Goal: Obtain resource: Obtain resource

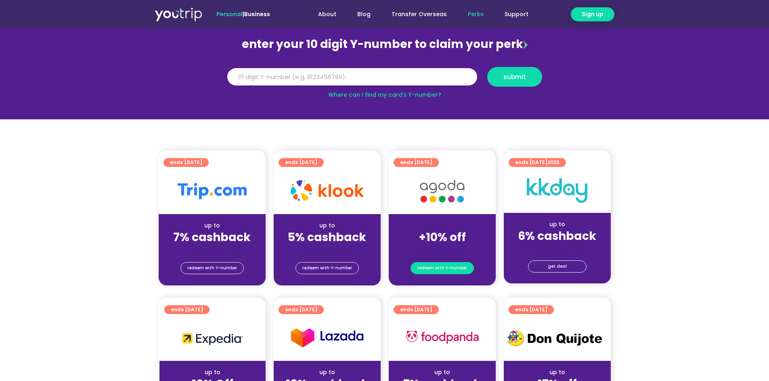
click at [446, 270] on span "redeem with Y-number" at bounding box center [442, 268] width 50 height 11
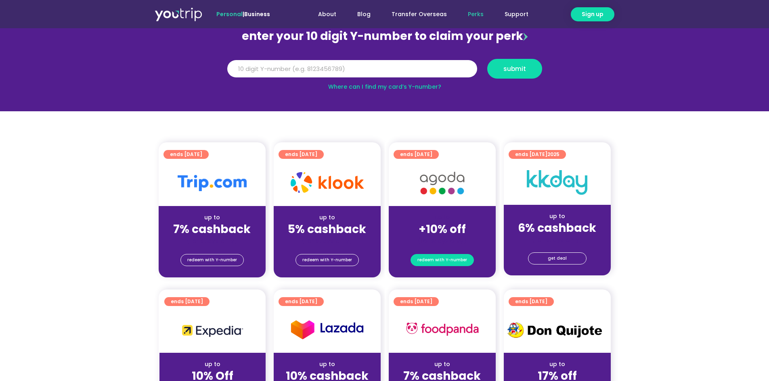
click at [452, 255] on span "redeem with Y-number" at bounding box center [442, 260] width 50 height 11
click at [448, 260] on span "redeem with Y-number" at bounding box center [442, 260] width 50 height 11
click at [306, 70] on input "Y Number" at bounding box center [352, 69] width 250 height 18
type input "8164799985"
click at [513, 67] on span "submit" at bounding box center [514, 69] width 23 height 6
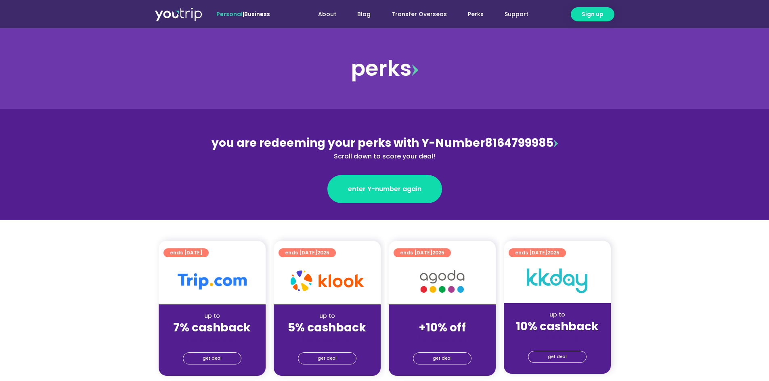
click at [449, 350] on div "get deal" at bounding box center [442, 360] width 107 height 32
click at [450, 355] on span "get deal" at bounding box center [442, 358] width 19 height 11
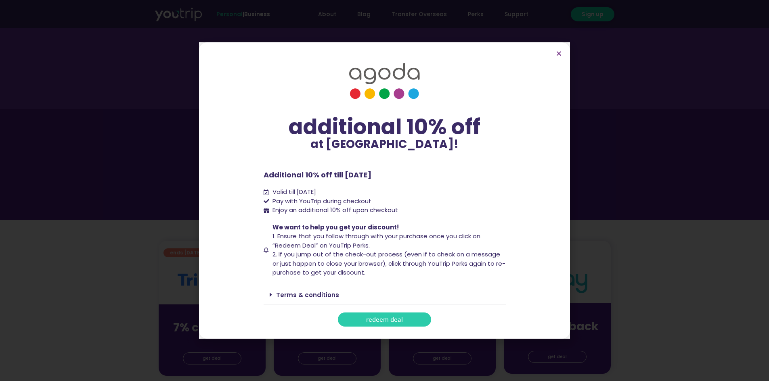
click at [411, 321] on link "redeem deal" at bounding box center [384, 320] width 93 height 14
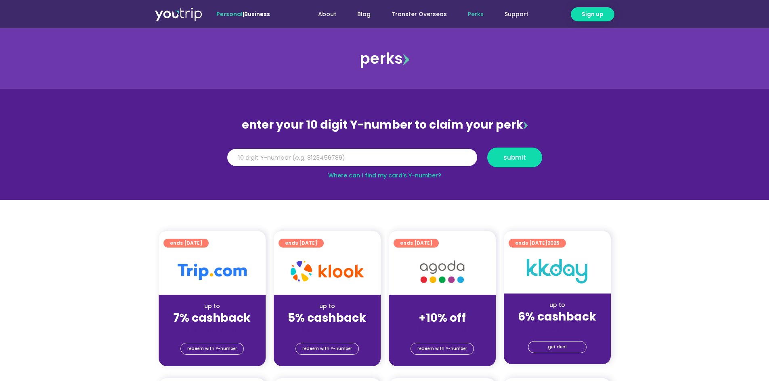
click at [316, 161] on input "Y Number" at bounding box center [352, 158] width 250 height 18
type input "5"
type input "8164799985"
click at [530, 153] on button "submit" at bounding box center [514, 158] width 55 height 20
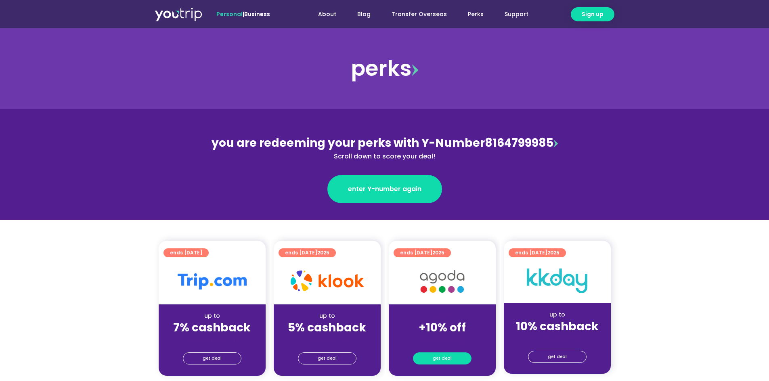
click at [437, 356] on span "get deal" at bounding box center [442, 358] width 19 height 11
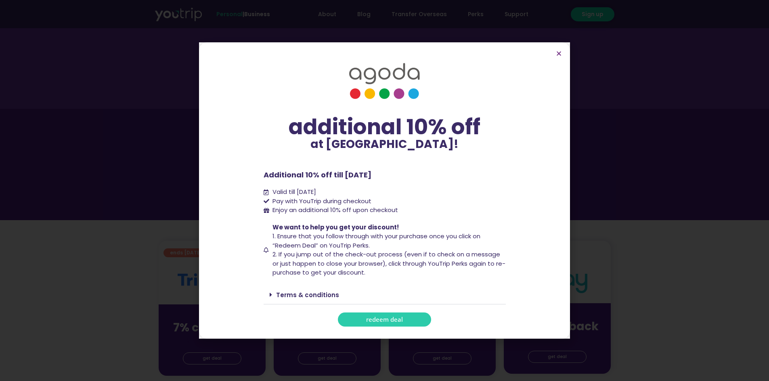
click at [416, 317] on link "redeem deal" at bounding box center [384, 320] width 93 height 14
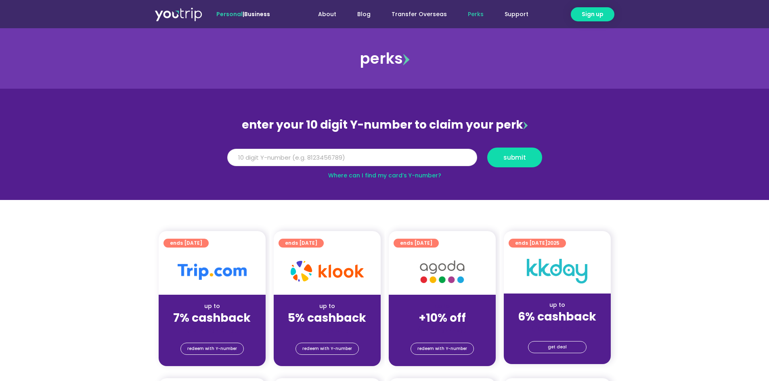
click at [398, 159] on input "Y Number" at bounding box center [352, 158] width 250 height 18
type input "8164799985"
click at [528, 156] on span "submit" at bounding box center [514, 158] width 41 height 6
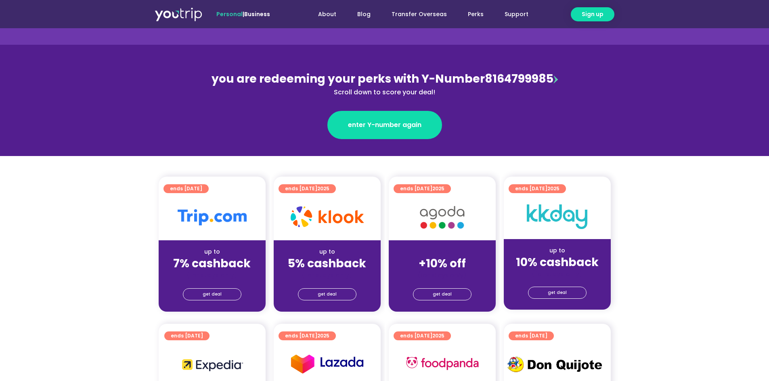
scroll to position [81, 0]
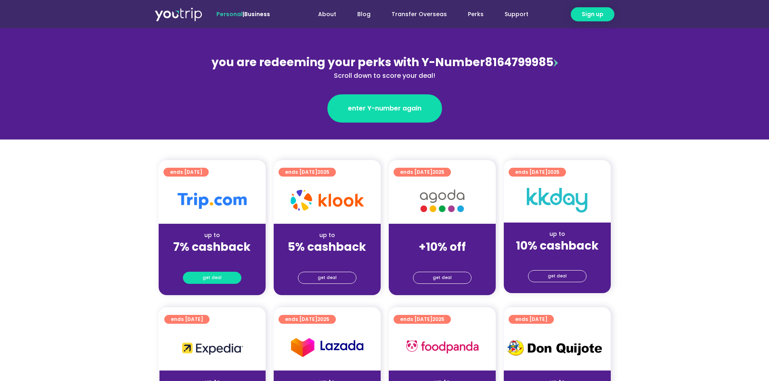
click at [210, 274] on span "get deal" at bounding box center [212, 277] width 19 height 11
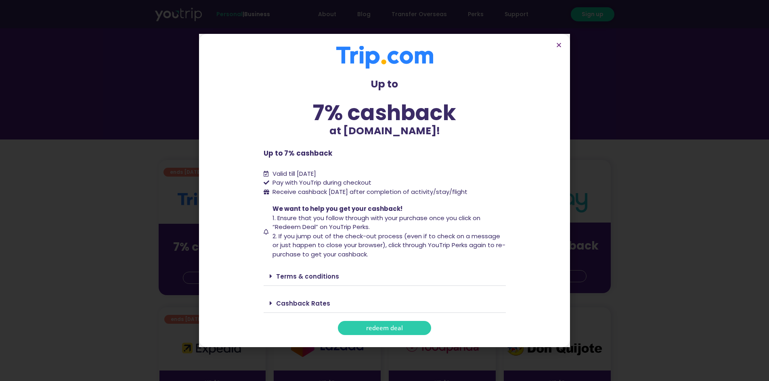
click at [373, 327] on span "redeem deal" at bounding box center [384, 328] width 37 height 6
